Goal: Task Accomplishment & Management: Manage account settings

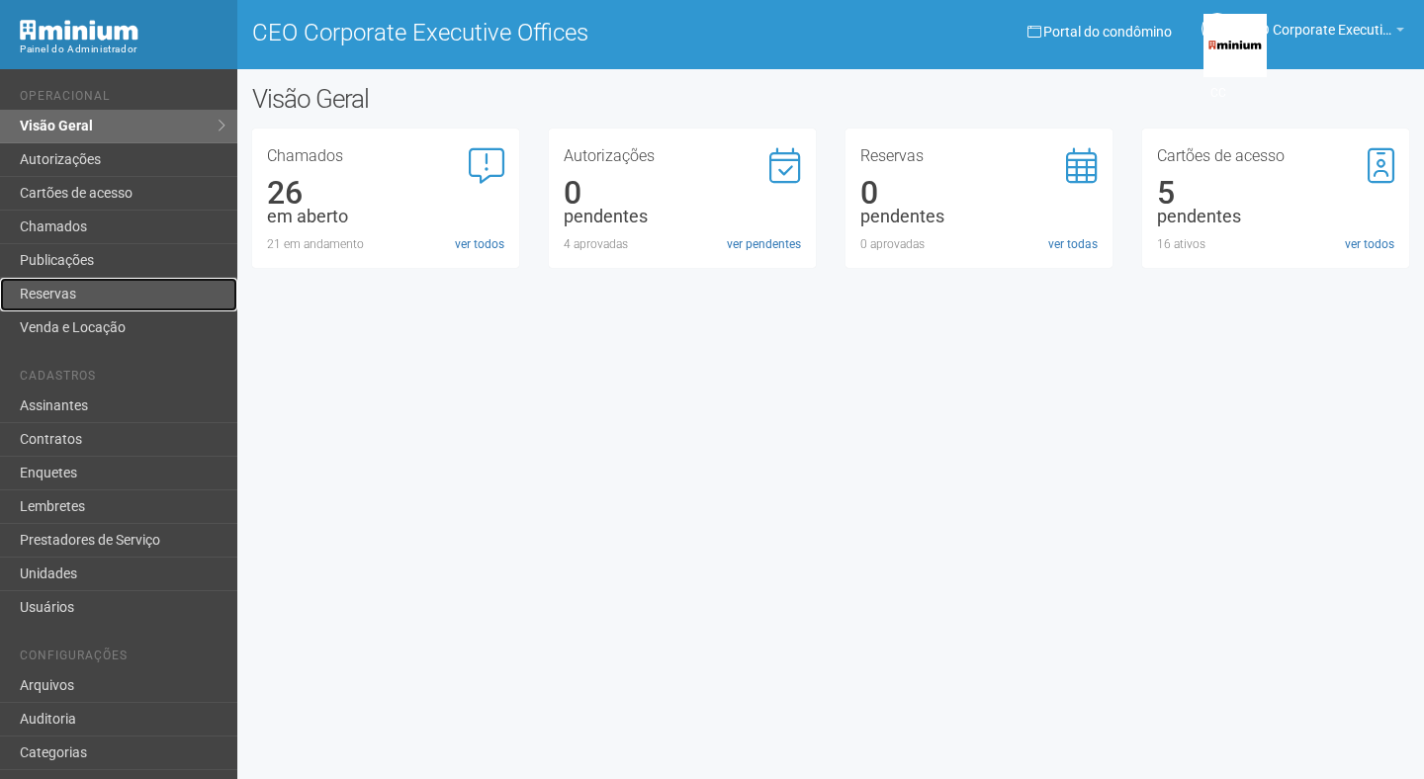
click at [55, 290] on link "Reservas" at bounding box center [118, 295] width 237 height 34
